Goal: Information Seeking & Learning: Find specific page/section

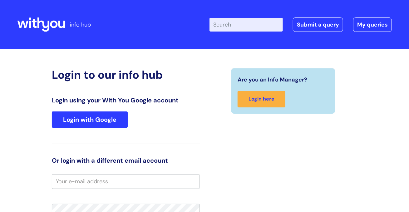
type input "[PERSON_NAME][EMAIL_ADDRESS][PERSON_NAME][DOMAIN_NAME]"
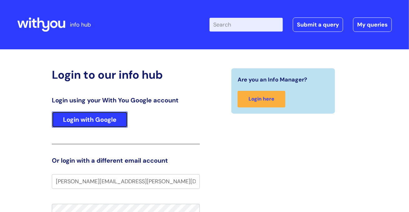
click at [88, 120] on link "Login with Google" at bounding box center [90, 120] width 76 height 16
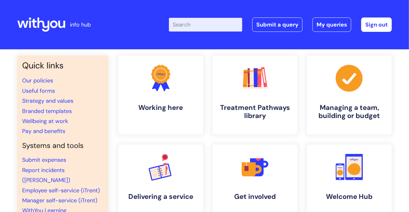
click at [199, 25] on input "Enter your search term here..." at bounding box center [205, 25] width 73 height 14
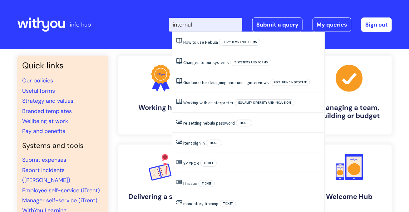
type input "internal"
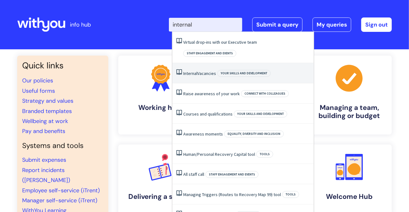
click at [195, 71] on span "Internal" at bounding box center [190, 74] width 14 height 6
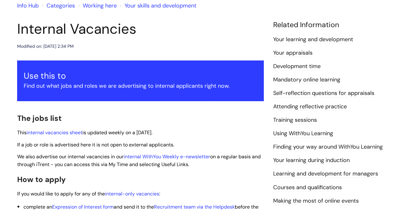
scroll to position [84, 0]
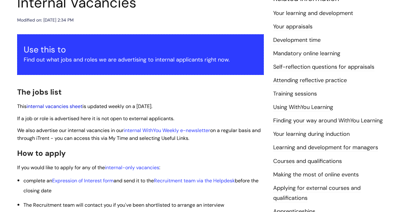
click at [65, 107] on link "internal vacancies sheet" at bounding box center [55, 106] width 56 height 7
